Goal: Information Seeking & Learning: Learn about a topic

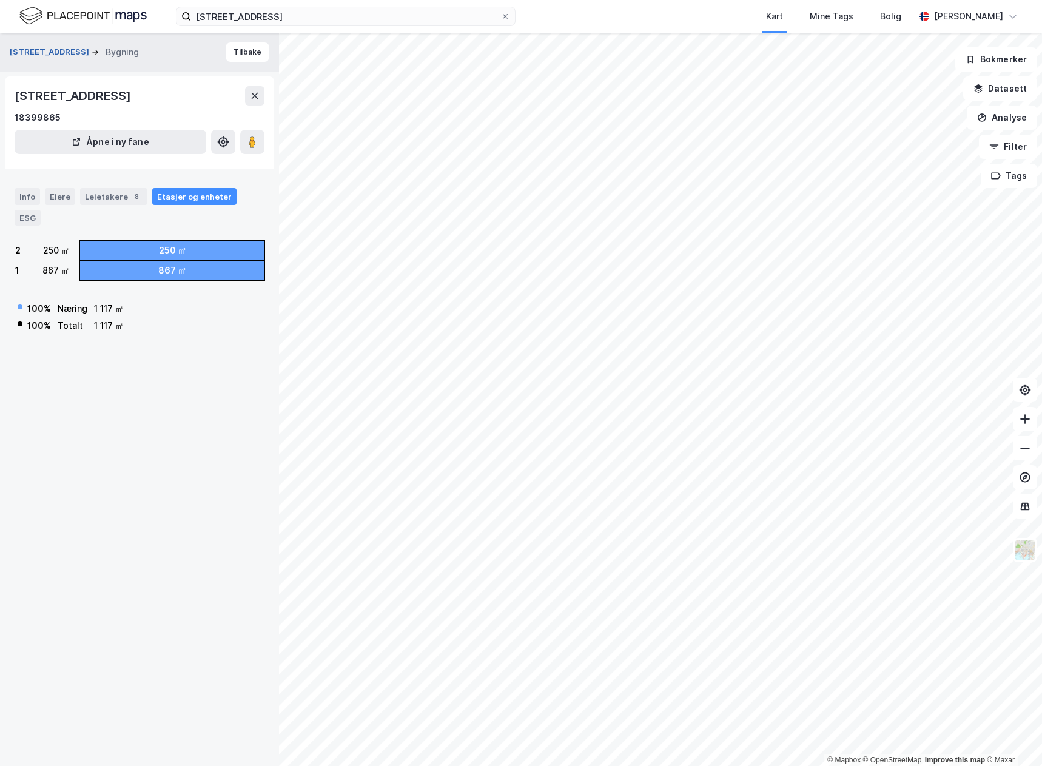
click at [59, 52] on button "[STREET_ADDRESS]" at bounding box center [51, 52] width 82 height 12
